Goal: Information Seeking & Learning: Find contact information

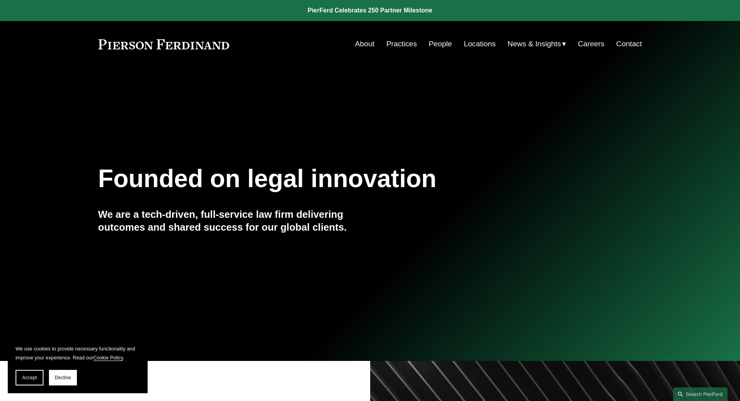
click at [472, 40] on link "Locations" at bounding box center [480, 44] width 32 height 15
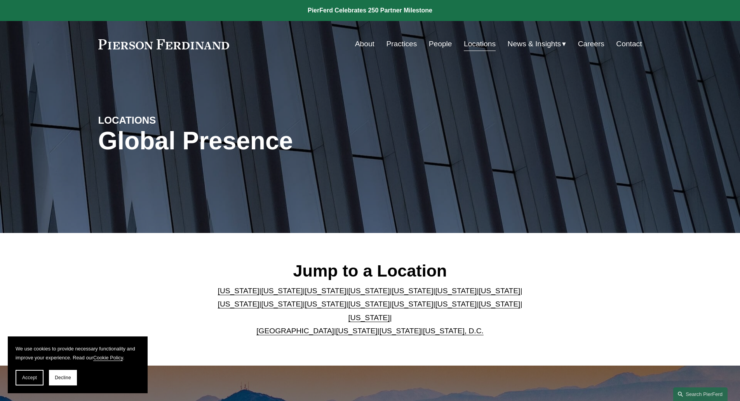
click at [392, 295] on link "Florida" at bounding box center [413, 290] width 42 height 8
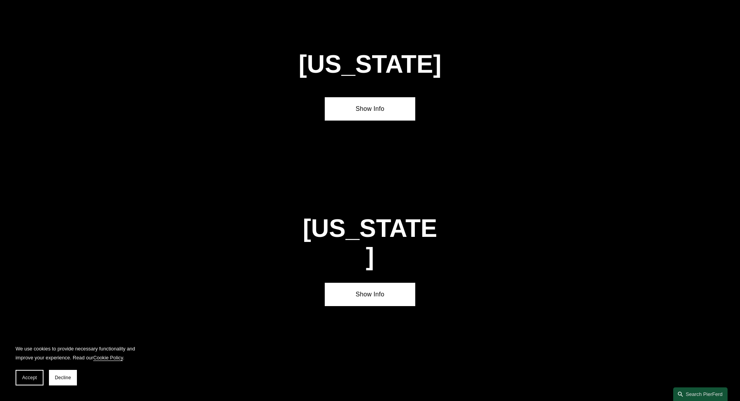
scroll to position [1021, 0]
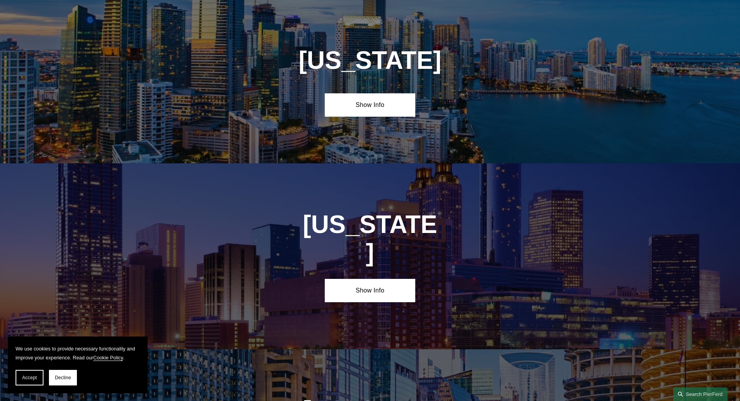
click at [367, 129] on div "Florida Show Info" at bounding box center [370, 82] width 740 height 164
click at [380, 100] on link "Show Info" at bounding box center [370, 104] width 91 height 23
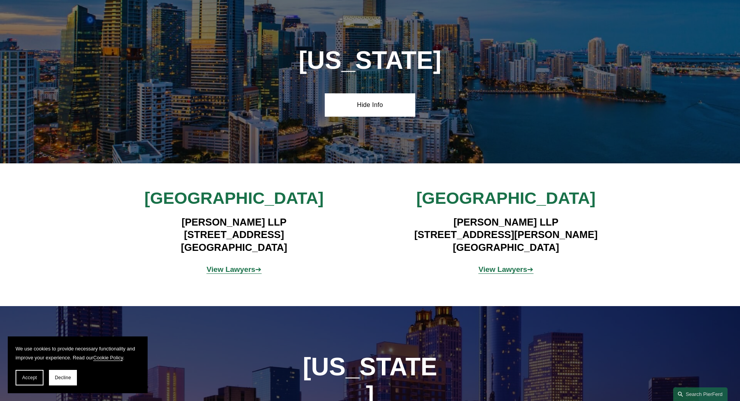
click at [488, 260] on div "View Lawyers ➔" at bounding box center [507, 269] width 182 height 23
click at [489, 267] on strong "View Lawyers" at bounding box center [503, 269] width 49 height 8
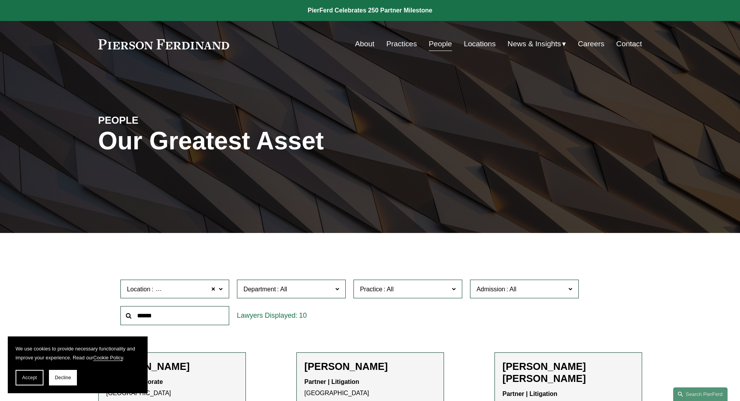
click at [440, 44] on link "People" at bounding box center [440, 44] width 23 height 15
click at [169, 320] on input "text" at bounding box center [174, 315] width 109 height 19
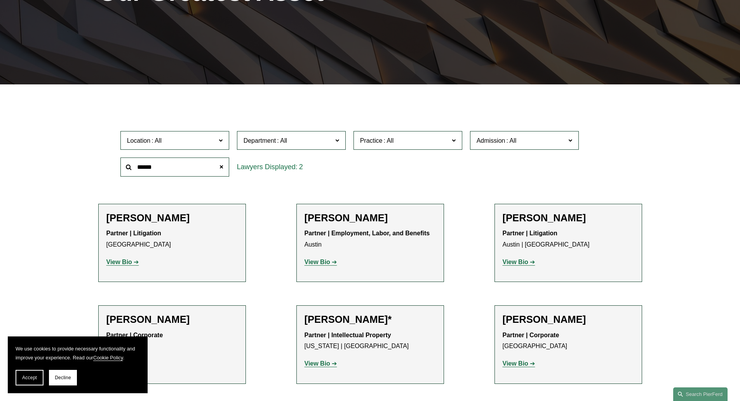
scroll to position [149, 0]
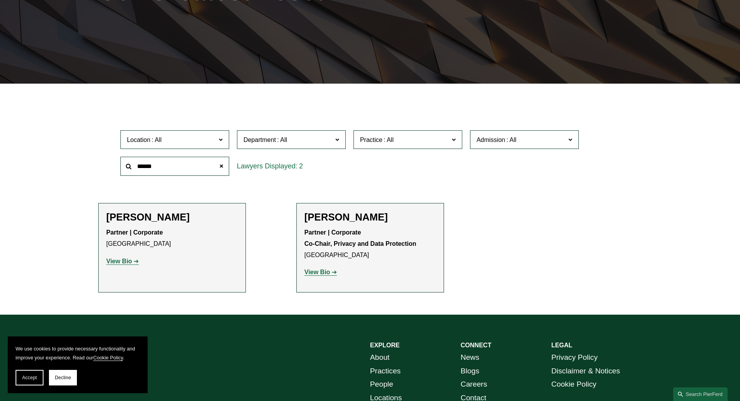
drag, startPoint x: 165, startPoint y: 171, endPoint x: 85, endPoint y: 156, distance: 81.4
click at [85, 156] on ul "Filter Location All [GEOGRAPHIC_DATA] [GEOGRAPHIC_DATA] [GEOGRAPHIC_DATA] [GEOG…" at bounding box center [370, 198] width 589 height 190
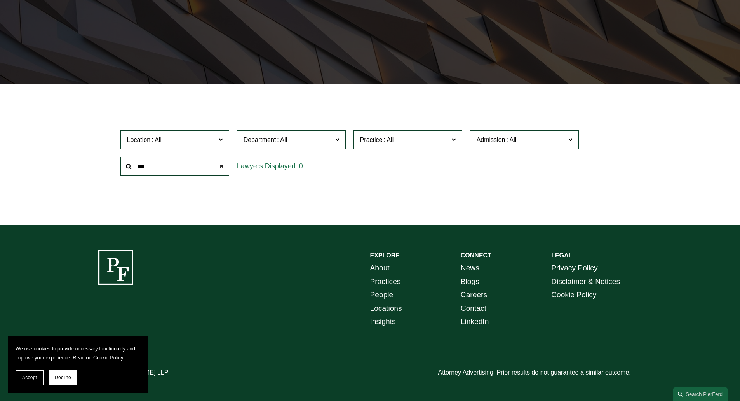
type input "***"
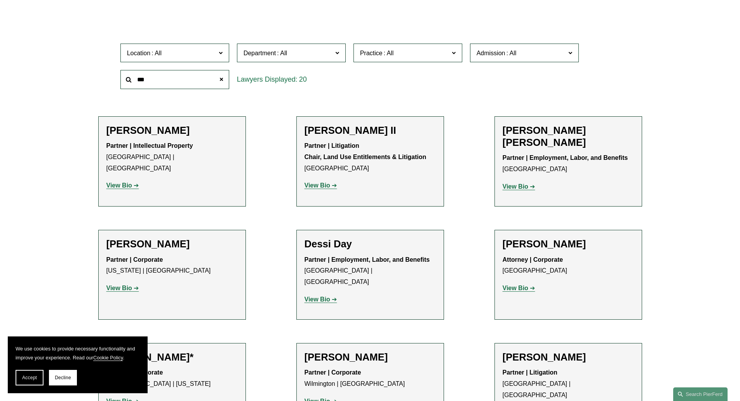
scroll to position [230, 0]
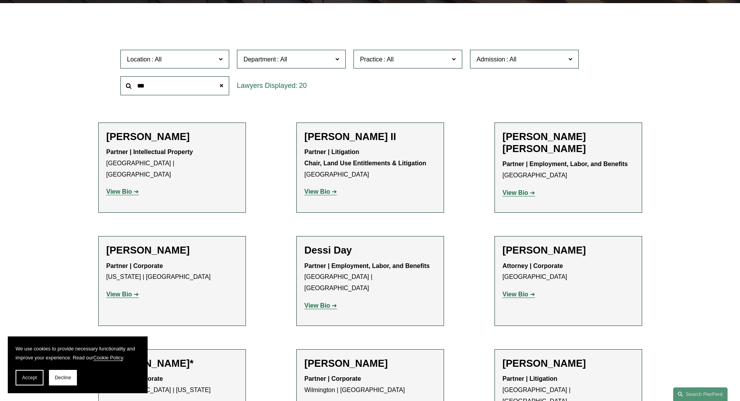
drag, startPoint x: 185, startPoint y: 80, endPoint x: 112, endPoint y: 83, distance: 72.7
click at [112, 83] on div "Location All [GEOGRAPHIC_DATA] [GEOGRAPHIC_DATA] [GEOGRAPHIC_DATA] [GEOGRAPHIC_…" at bounding box center [370, 72] width 544 height 53
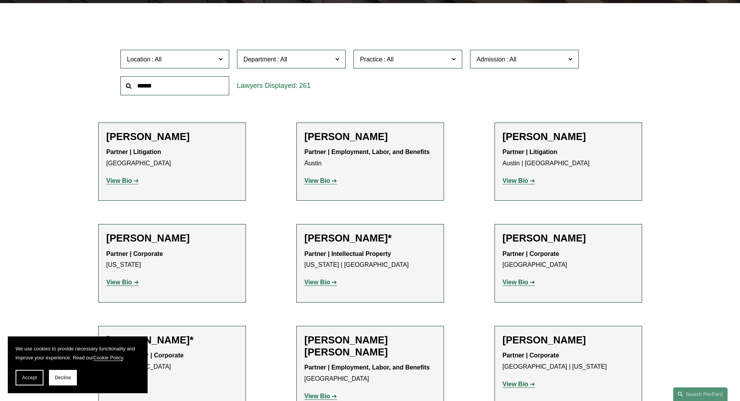
click at [218, 57] on span at bounding box center [220, 59] width 4 height 10
click at [0, 0] on link "[GEOGRAPHIC_DATA]" at bounding box center [0, 0] width 0 height 0
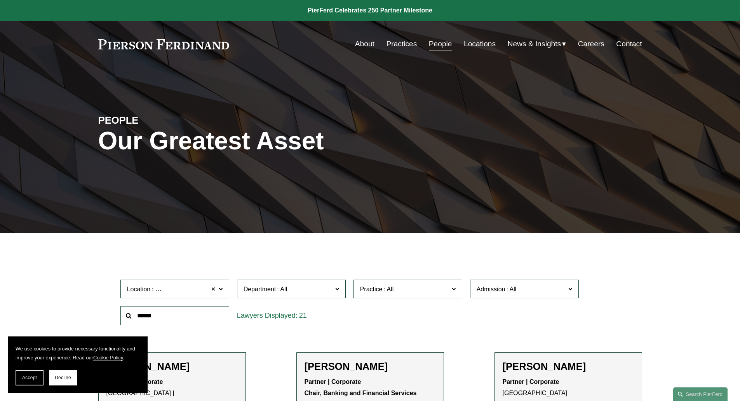
click at [213, 292] on span at bounding box center [213, 289] width 5 height 10
click at [222, 290] on span at bounding box center [220, 288] width 4 height 10
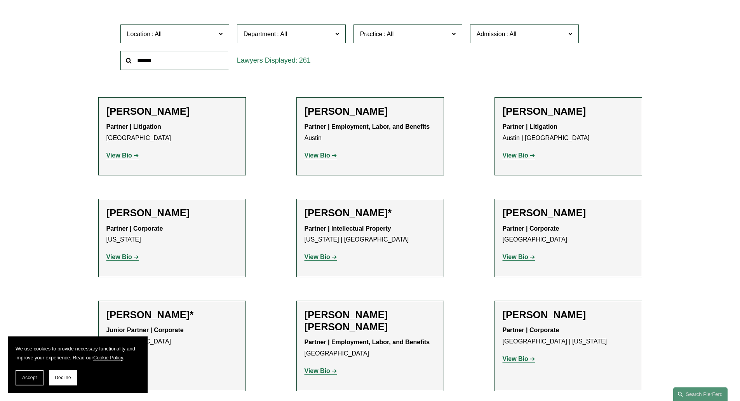
scroll to position [253, 0]
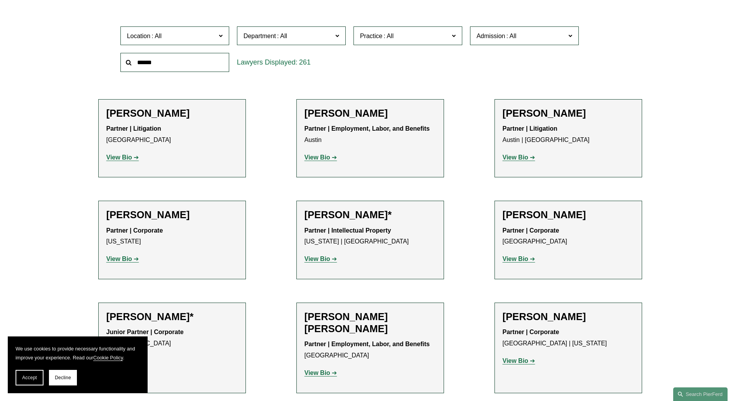
click at [0, 0] on link "[US_STATE]" at bounding box center [0, 0] width 0 height 0
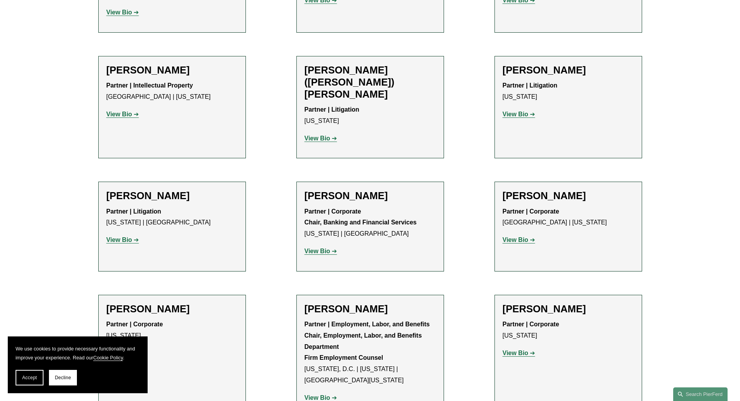
scroll to position [739, 0]
click at [516, 236] on strong "View Bio" at bounding box center [516, 239] width 26 height 7
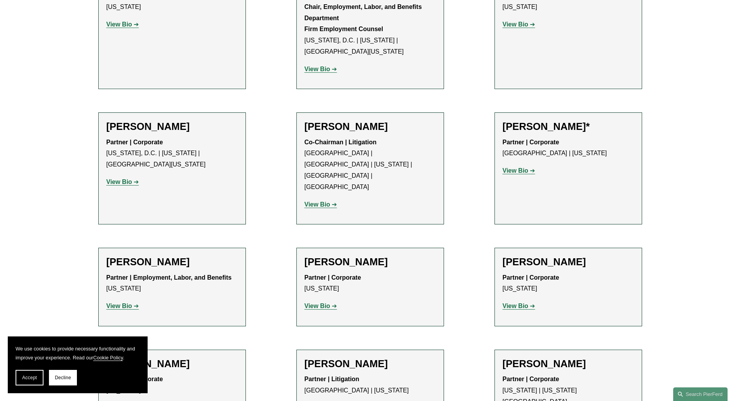
scroll to position [1067, 0]
click at [509, 302] on strong "View Bio" at bounding box center [516, 305] width 26 height 7
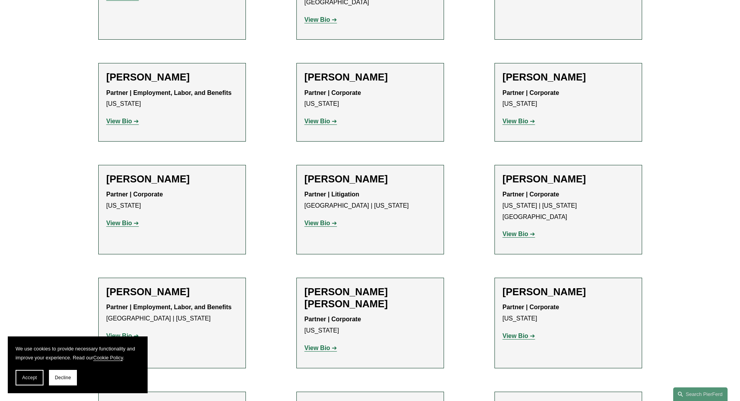
scroll to position [1252, 0]
click at [375, 90] on ul "Filter Location [US_STATE] [US_STATE] All [GEOGRAPHIC_DATA] [GEOGRAPHIC_DATA] […" at bounding box center [370, 391] width 589 height 2780
click at [126, 332] on strong "View Bio" at bounding box center [120, 335] width 26 height 7
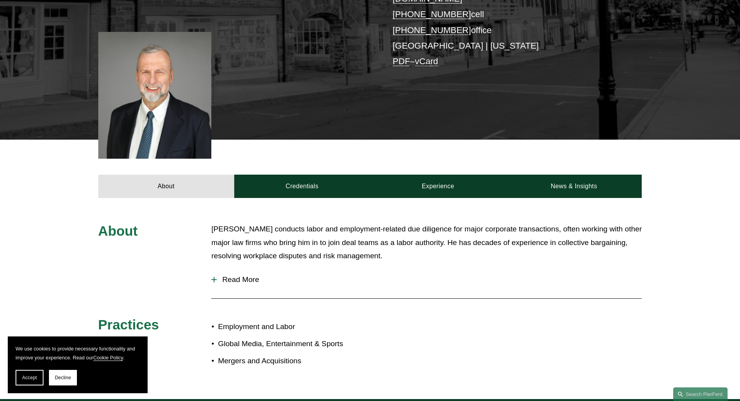
scroll to position [196, 0]
